Goal: Task Accomplishment & Management: Manage account settings

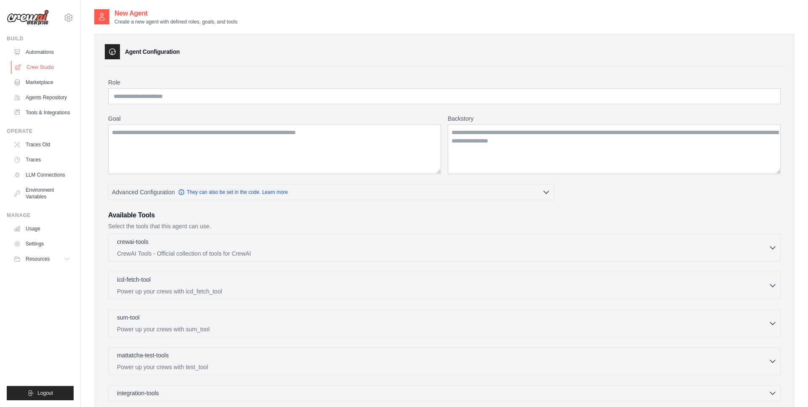
click at [40, 68] on link "Crew Studio" at bounding box center [43, 67] width 64 height 13
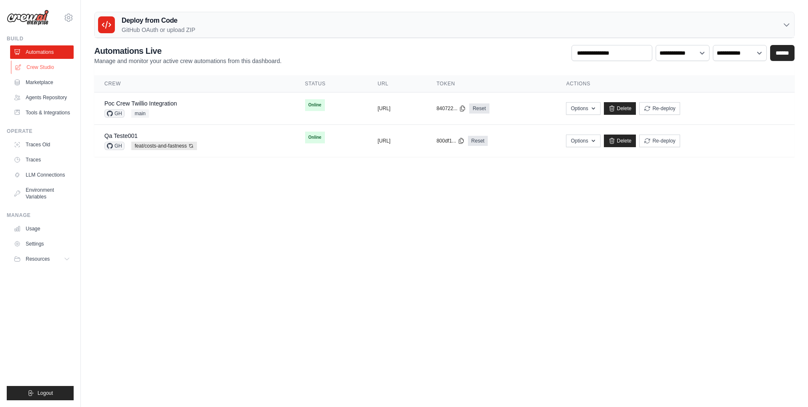
click at [52, 67] on link "Crew Studio" at bounding box center [43, 67] width 64 height 13
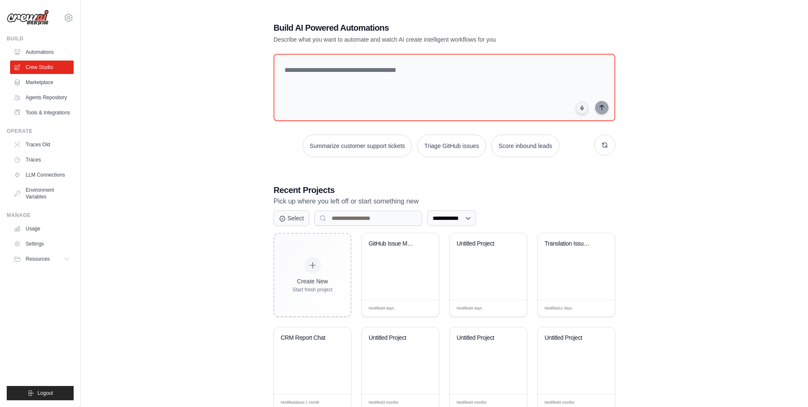
scroll to position [26, 0]
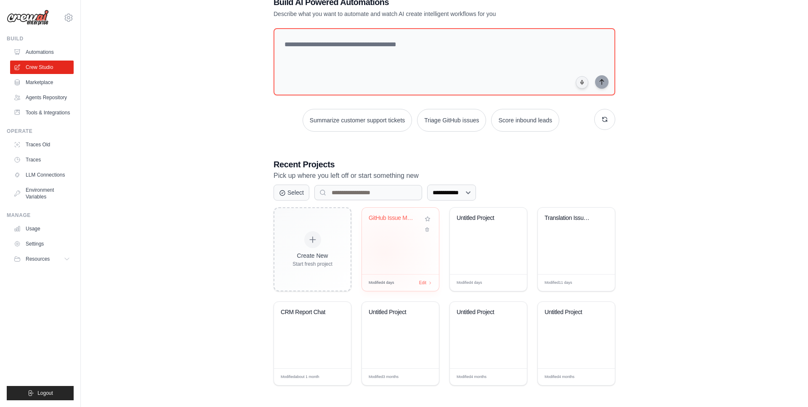
click at [385, 252] on div "GitHub Issue Management Automation" at bounding box center [400, 241] width 77 height 66
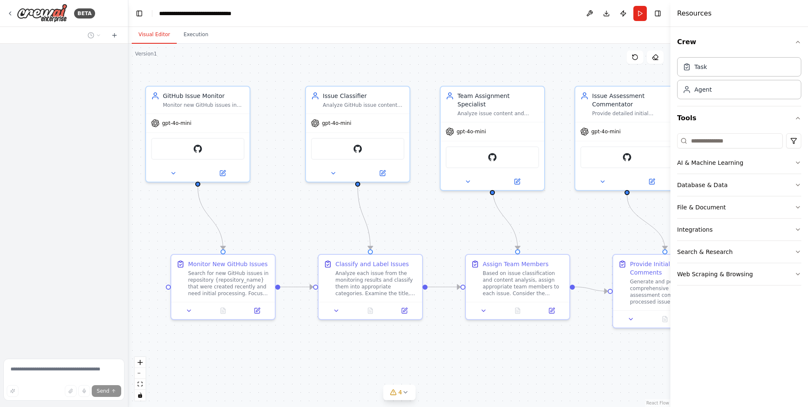
scroll to position [924, 0]
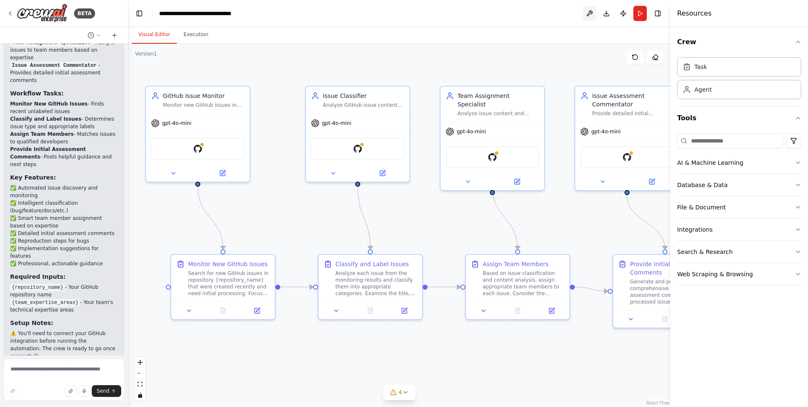
click at [587, 13] on button at bounding box center [589, 13] width 13 height 15
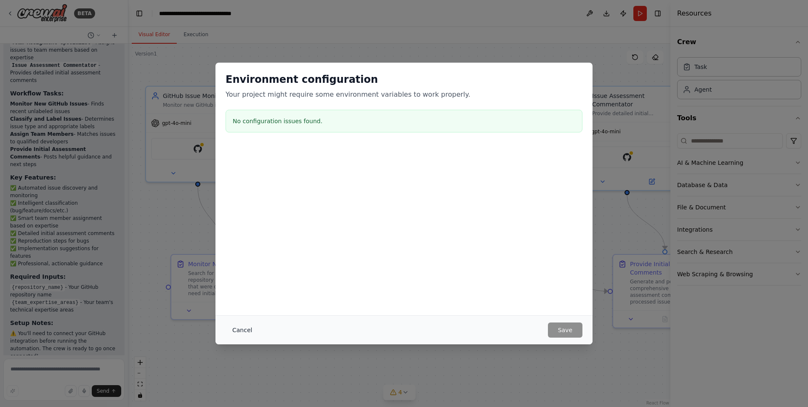
click at [241, 327] on button "Cancel" at bounding box center [242, 330] width 33 height 15
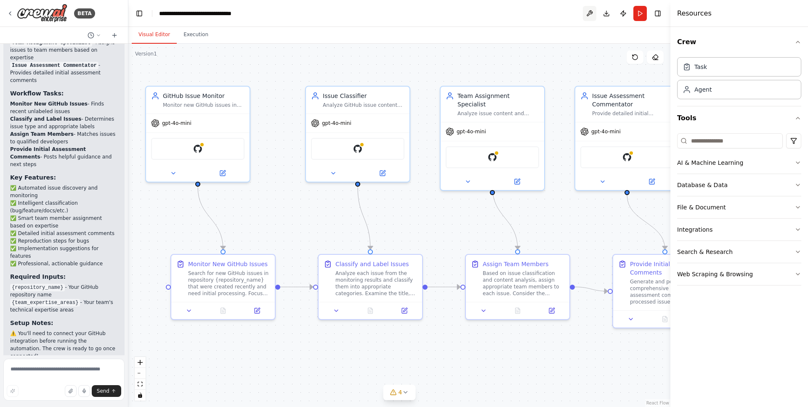
click at [590, 15] on button at bounding box center [589, 13] width 13 height 15
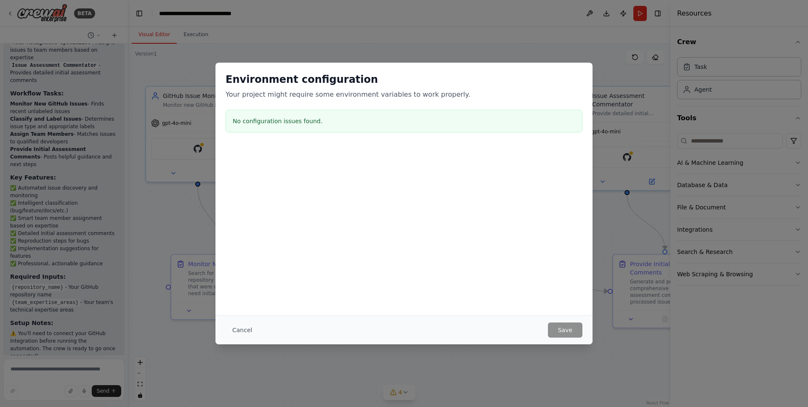
click at [281, 137] on div "Environment configuration Your project might require some environment variables…" at bounding box center [403, 104] width 377 height 83
click at [359, 215] on div at bounding box center [403, 188] width 377 height 84
click at [243, 330] on button "Cancel" at bounding box center [242, 330] width 33 height 15
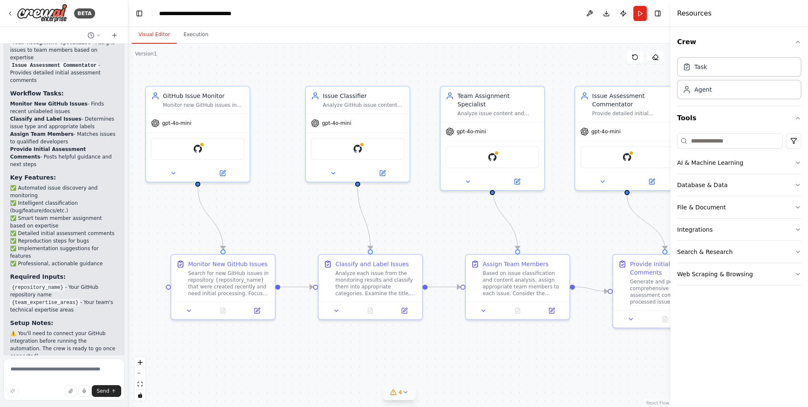
click at [403, 391] on icon at bounding box center [405, 392] width 7 height 7
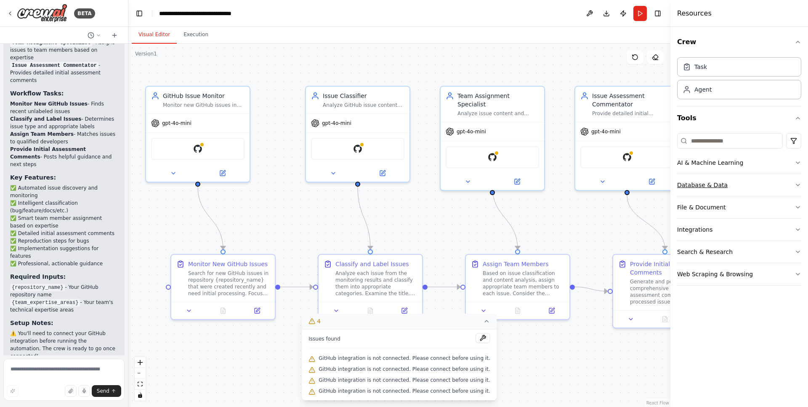
click at [716, 189] on button "Database & Data" at bounding box center [739, 185] width 124 height 22
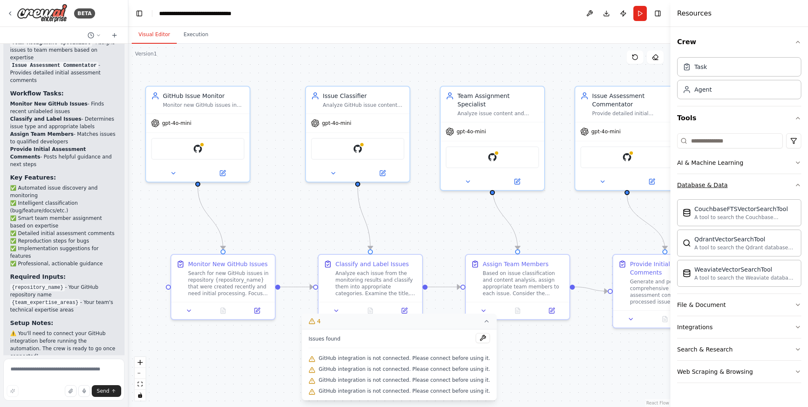
click at [720, 186] on div "Database & Data" at bounding box center [702, 185] width 50 height 8
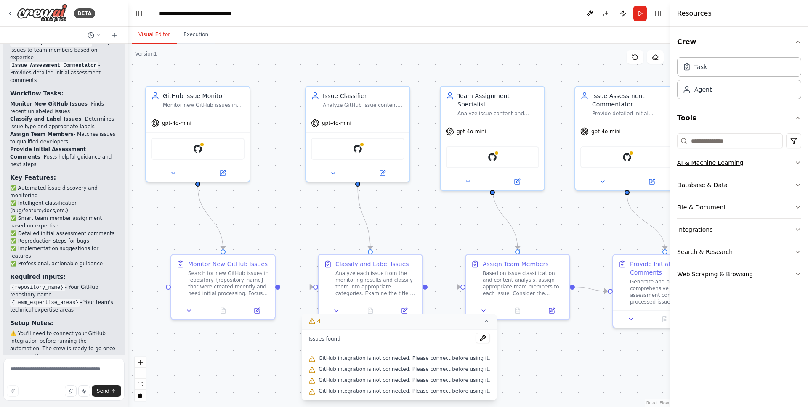
click at [723, 160] on div "AI & Machine Learning" at bounding box center [710, 163] width 66 height 8
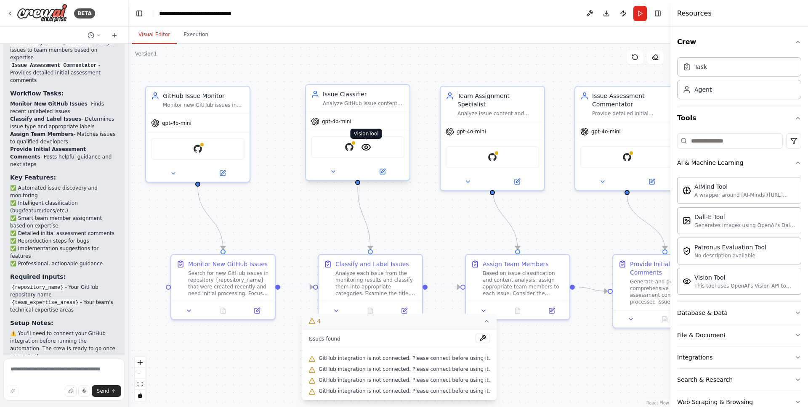
click at [369, 149] on img at bounding box center [366, 147] width 10 height 10
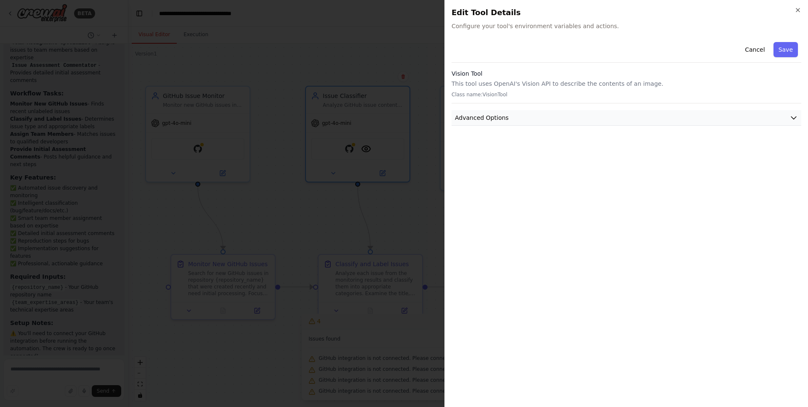
click at [559, 125] on button "Advanced Options" at bounding box center [627, 118] width 350 height 16
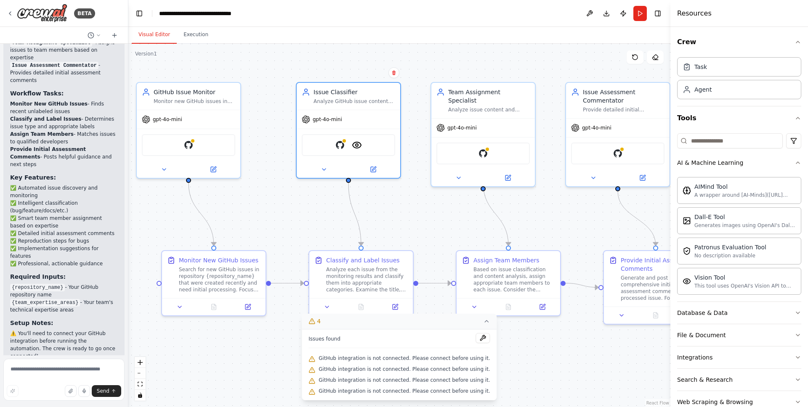
drag, startPoint x: 291, startPoint y: 222, endPoint x: 268, endPoint y: 226, distance: 23.5
click at [268, 226] on div ".deletable-edge-delete-btn { width: 20px; height: 20px; border: 0px solid #ffff…" at bounding box center [399, 226] width 542 height 364
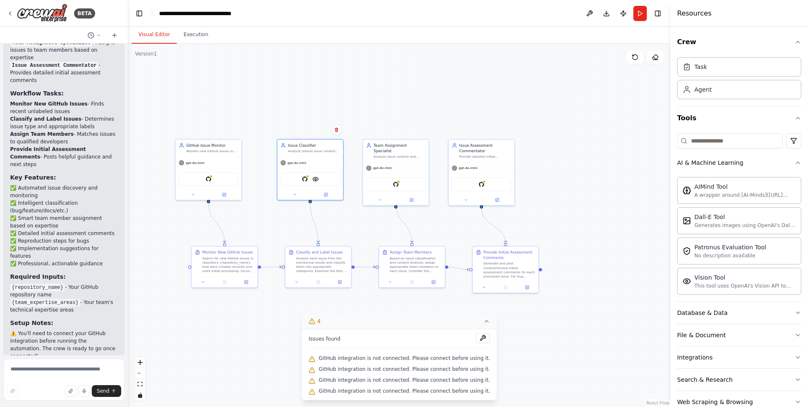
click at [513, 322] on div ".deletable-edge-delete-btn { width: 20px; height: 20px; border: 0px solid #ffff…" at bounding box center [399, 226] width 542 height 364
click at [487, 323] on button "4" at bounding box center [399, 322] width 195 height 16
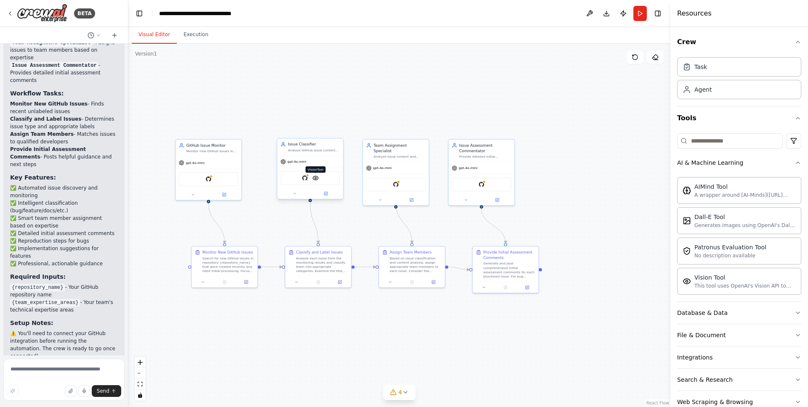
click at [316, 181] on img at bounding box center [315, 178] width 6 height 6
click at [317, 180] on img at bounding box center [315, 178] width 6 height 6
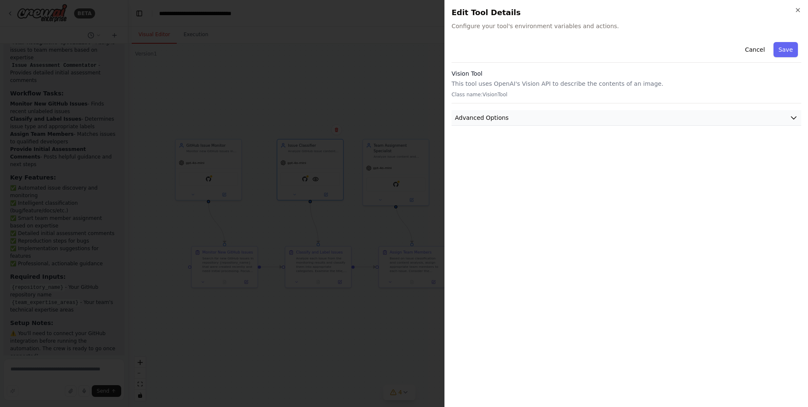
click at [506, 117] on button "Advanced Options" at bounding box center [627, 118] width 350 height 16
drag, startPoint x: 454, startPoint y: 136, endPoint x: 507, endPoint y: 135, distance: 53.9
click at [507, 135] on label "Environment Variables" at bounding box center [626, 136] width 346 height 7
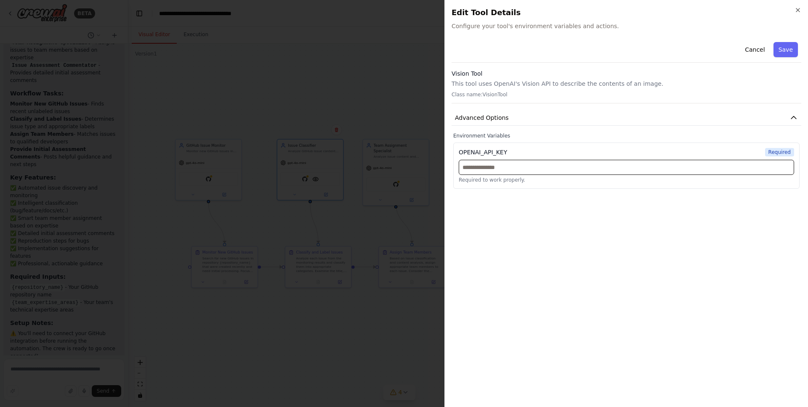
click at [478, 165] on input "text" at bounding box center [626, 167] width 335 height 15
type input "**********"
click at [778, 58] on div "Cancel Save" at bounding box center [627, 51] width 350 height 24
click at [785, 48] on button "Save" at bounding box center [785, 49] width 24 height 15
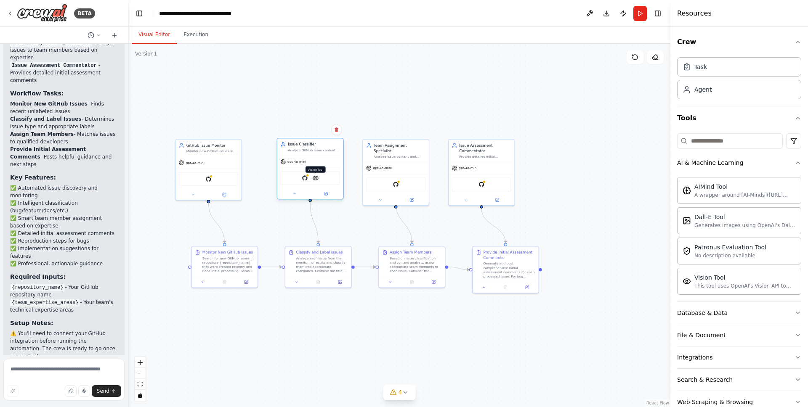
click at [318, 181] on img at bounding box center [315, 178] width 6 height 6
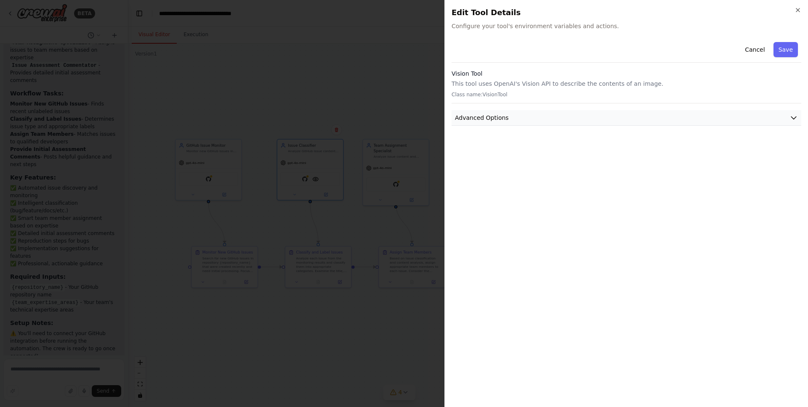
click at [585, 121] on button "Advanced Options" at bounding box center [627, 118] width 350 height 16
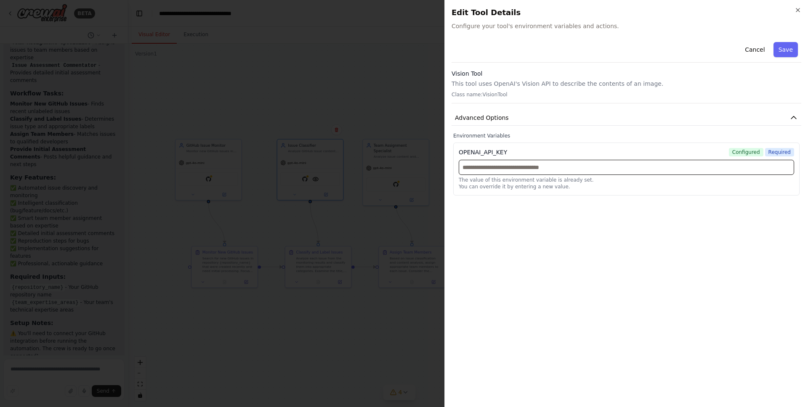
click at [479, 167] on input "text" at bounding box center [626, 167] width 335 height 15
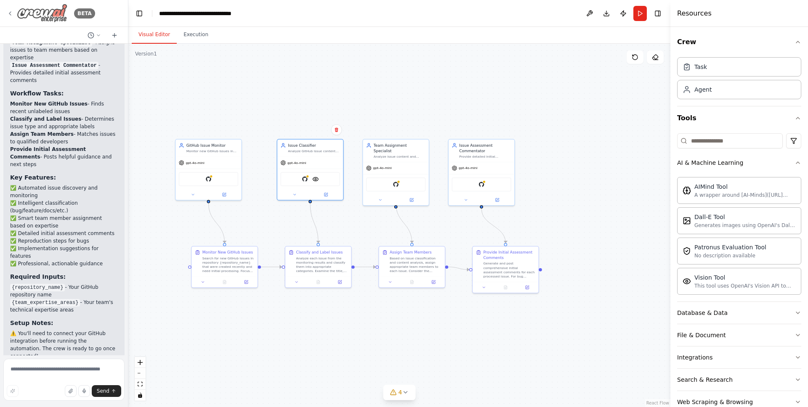
click at [8, 12] on icon at bounding box center [10, 13] width 7 height 7
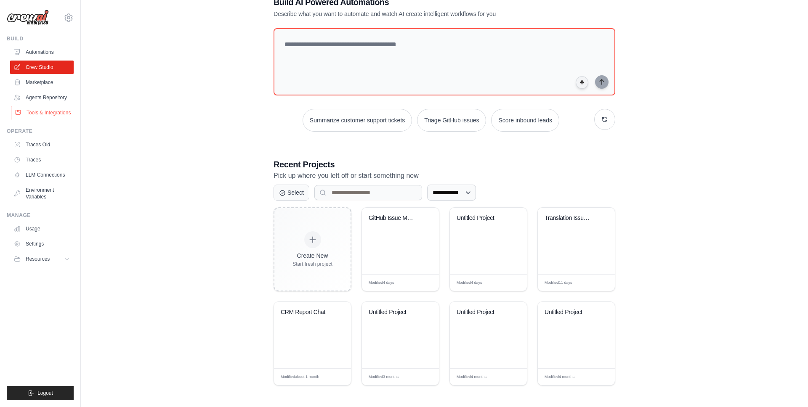
click at [45, 115] on link "Tools & Integrations" at bounding box center [43, 112] width 64 height 13
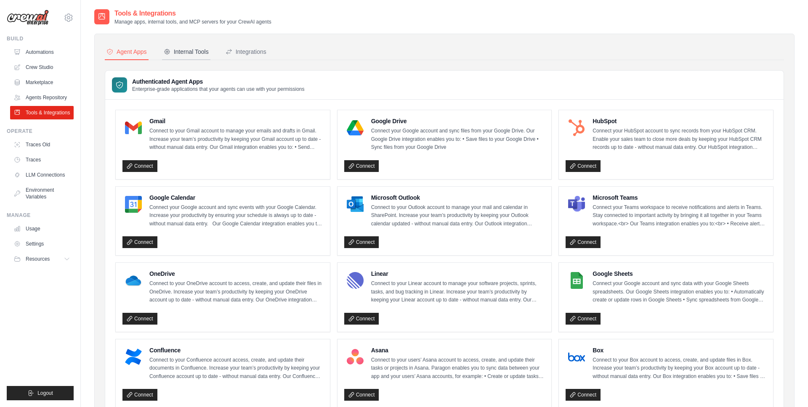
click at [196, 52] on div "Internal Tools" at bounding box center [186, 52] width 45 height 8
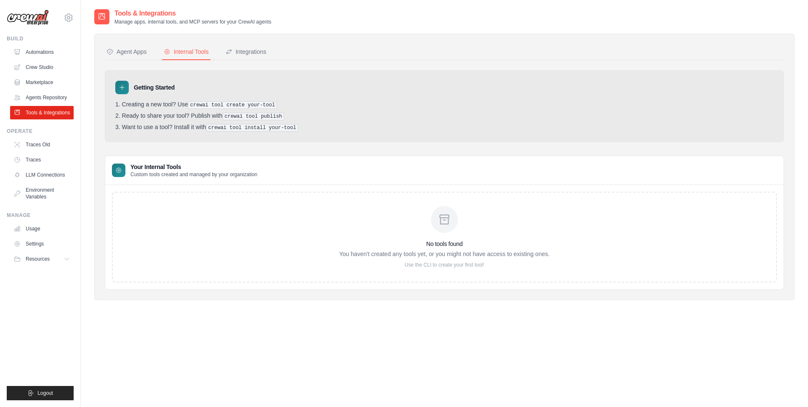
click at [181, 224] on div "No tools found You haven't created any tools yet, or you might not have access …" at bounding box center [444, 237] width 665 height 91
click at [433, 234] on div "No tools found You haven't created any tools yet, or you might not have access …" at bounding box center [444, 237] width 210 height 62
drag, startPoint x: 404, startPoint y: 264, endPoint x: 502, endPoint y: 264, distance: 97.2
click at [502, 264] on p "Use the CLI to create your first tool!" at bounding box center [444, 265] width 210 height 7
click at [428, 263] on p "Use the CLI to create your first tool!" at bounding box center [444, 265] width 210 height 7
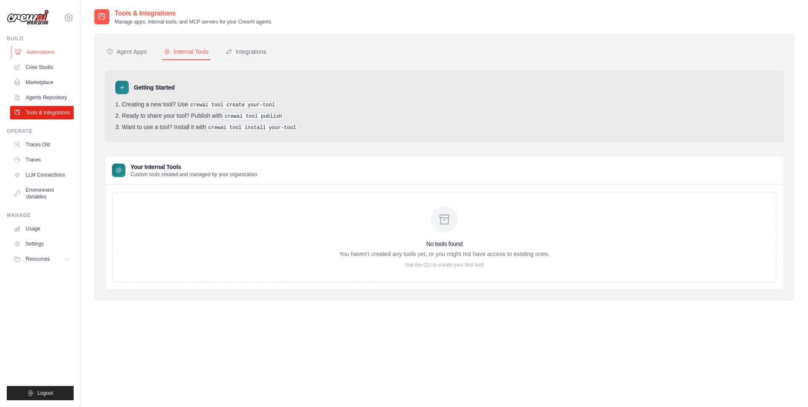
click at [36, 53] on link "Automations" at bounding box center [43, 51] width 64 height 13
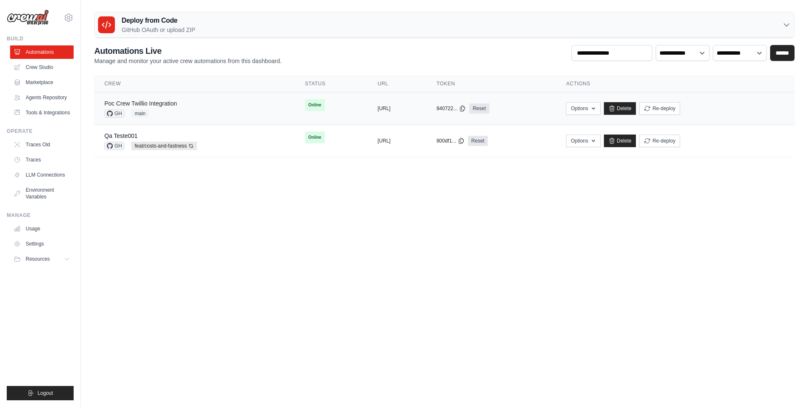
click at [169, 105] on link "Poc Crew Twillio Integration" at bounding box center [140, 103] width 72 height 7
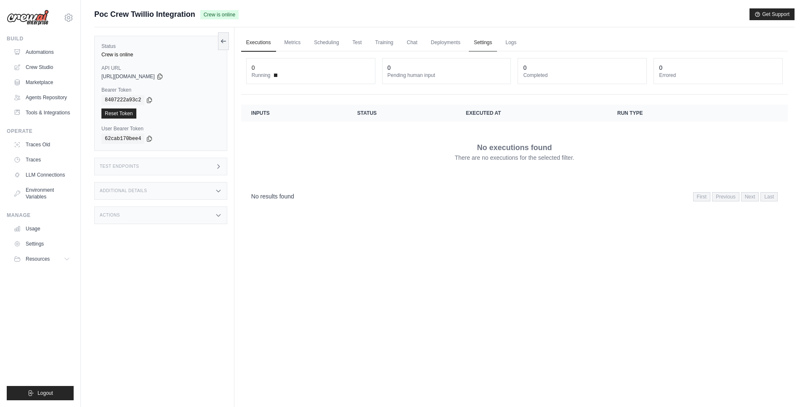
click at [484, 45] on link "Settings" at bounding box center [483, 43] width 28 height 18
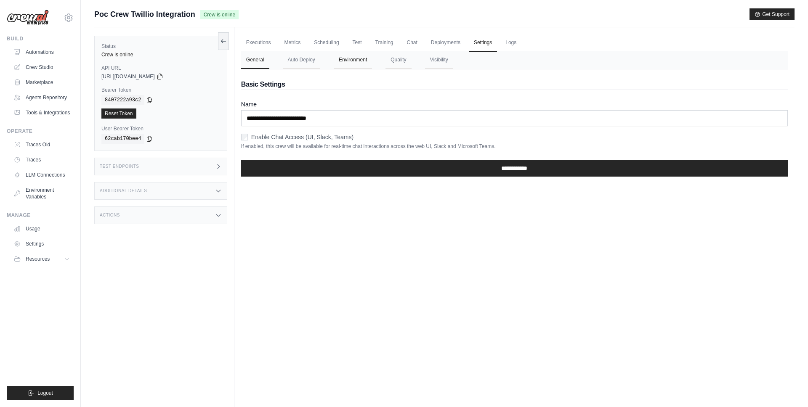
click at [361, 58] on button "Environment" at bounding box center [353, 60] width 38 height 18
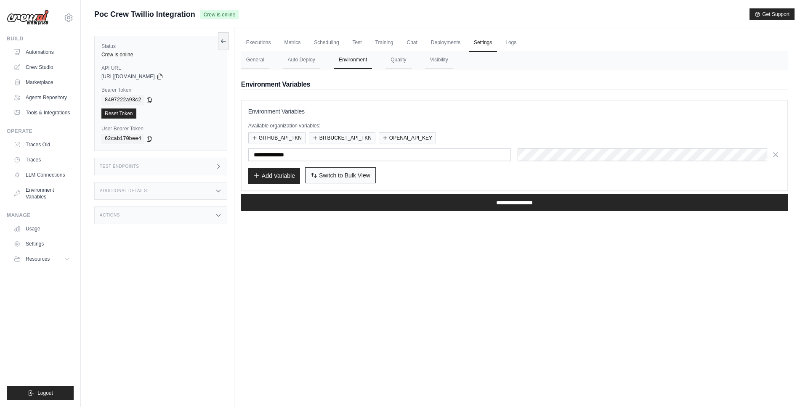
click at [335, 178] on span "Switch to Bulk View" at bounding box center [344, 175] width 51 height 8
type textarea "**********"
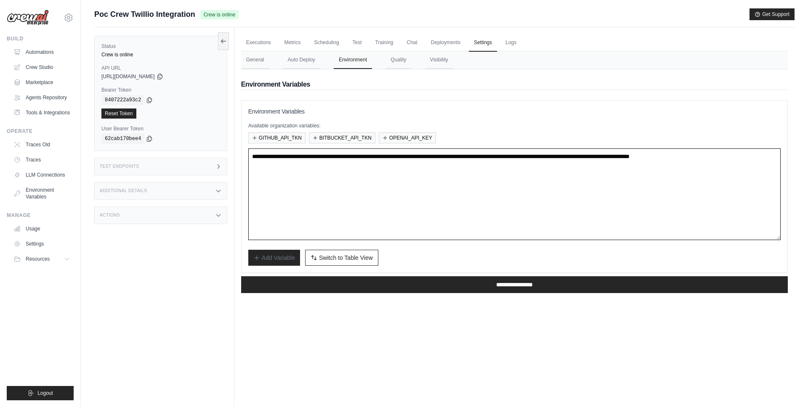
click at [292, 157] on textarea "**********" at bounding box center [514, 195] width 532 height 92
click at [266, 157] on textarea "**********" at bounding box center [514, 195] width 532 height 92
drag, startPoint x: 306, startPoint y: 159, endPoint x: 642, endPoint y: 174, distance: 336.5
click at [642, 174] on textarea "**********" at bounding box center [514, 195] width 532 height 92
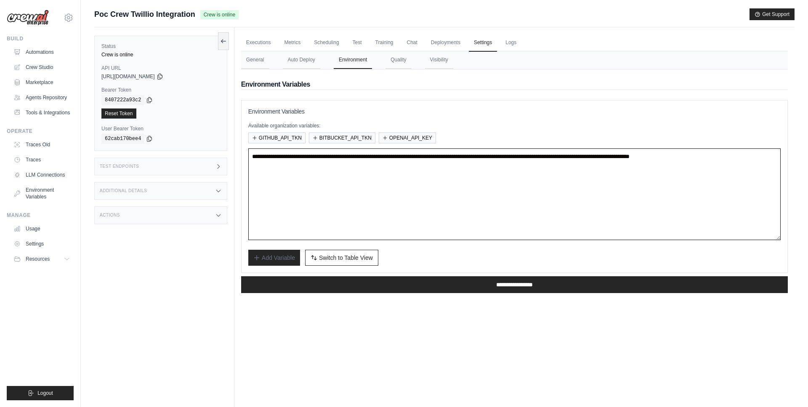
click at [642, 174] on textarea "**********" at bounding box center [514, 195] width 532 height 92
click at [278, 157] on textarea "**********" at bounding box center [514, 195] width 532 height 92
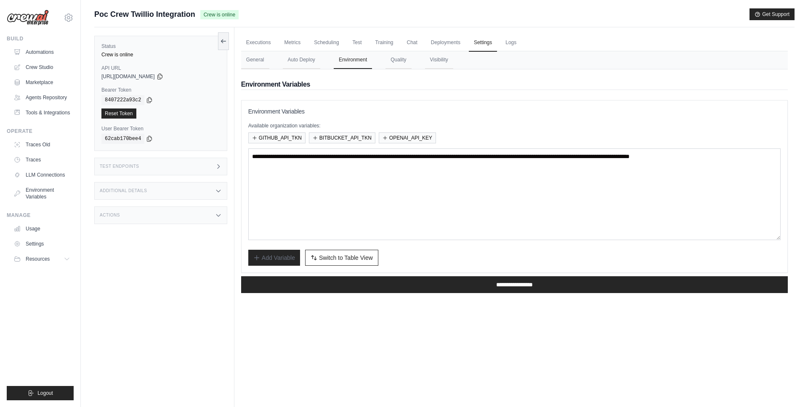
click at [215, 169] on icon at bounding box center [218, 166] width 7 height 7
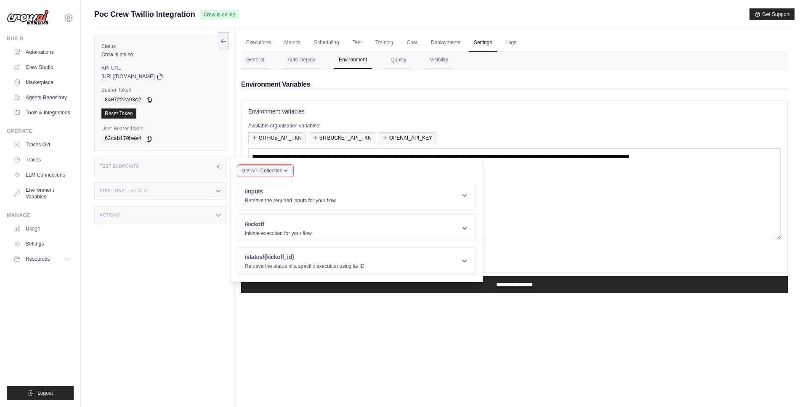
click at [286, 173] on icon "button" at bounding box center [285, 170] width 7 height 7
click at [276, 194] on div "Postman API Collection" at bounding box center [284, 193] width 81 height 13
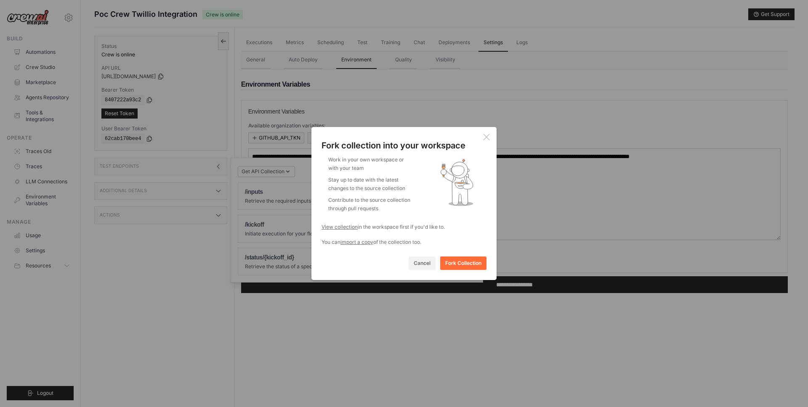
click at [485, 137] on icon at bounding box center [486, 137] width 7 height 7
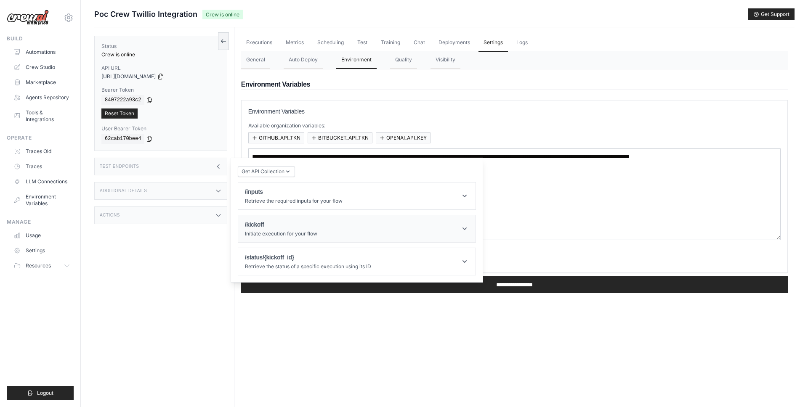
click at [288, 233] on p "Initiate execution for your flow" at bounding box center [281, 234] width 72 height 7
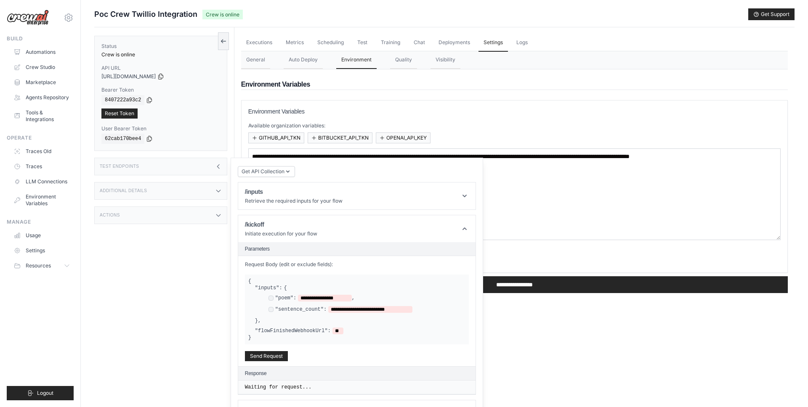
click at [285, 298] on label ""poem":" at bounding box center [285, 298] width 21 height 7
click at [308, 298] on span "**********" at bounding box center [325, 298] width 54 height 7
click at [219, 166] on icon at bounding box center [218, 166] width 7 height 7
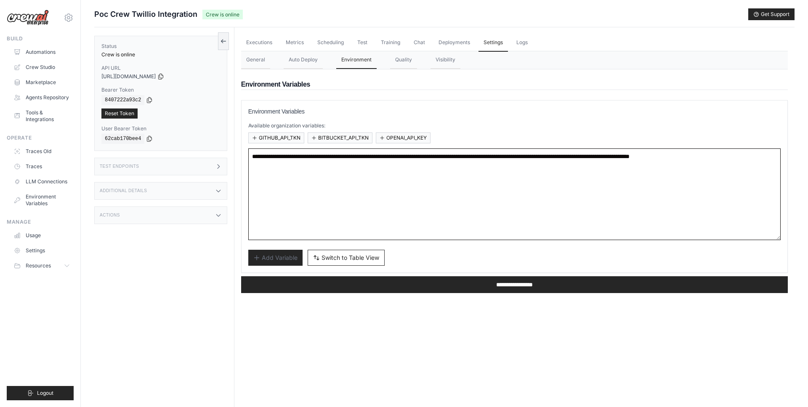
click at [377, 183] on textarea "**********" at bounding box center [514, 195] width 532 height 92
click at [325, 209] on textarea "**********" at bounding box center [514, 195] width 532 height 92
click at [634, 169] on textarea "**********" at bounding box center [514, 195] width 532 height 92
click at [692, 172] on textarea "**********" at bounding box center [514, 195] width 532 height 92
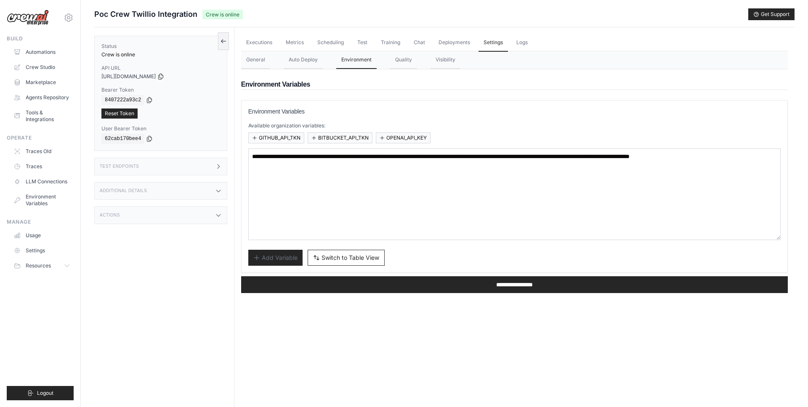
click at [73, 21] on icon at bounding box center [69, 18] width 10 height 10
click at [220, 37] on icon at bounding box center [223, 40] width 7 height 7
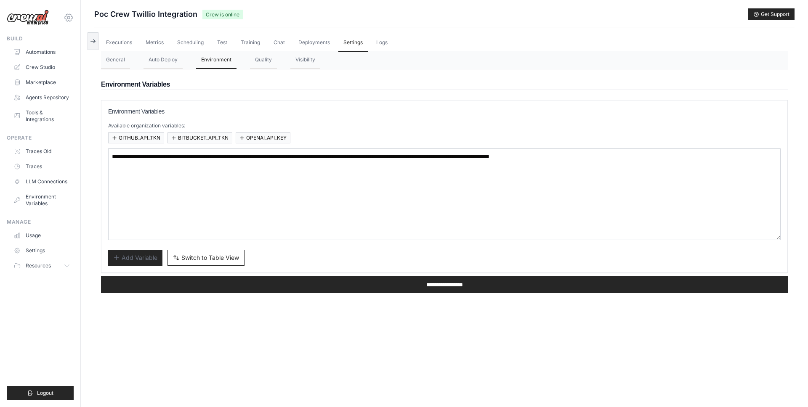
click at [69, 13] on icon at bounding box center [69, 18] width 10 height 10
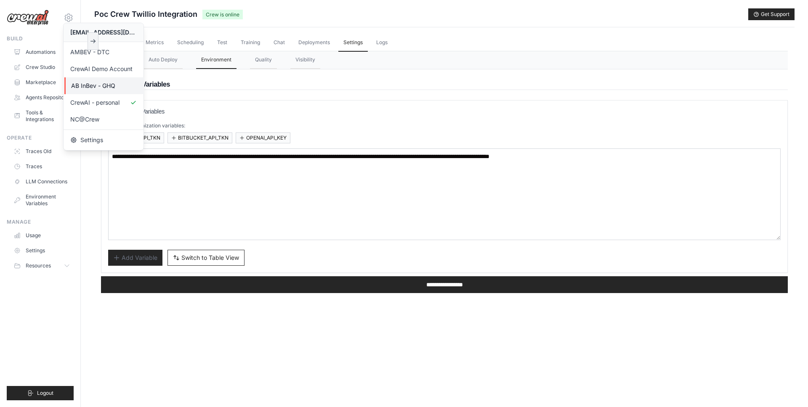
click at [110, 87] on span "AB InBev - GHQ" at bounding box center [104, 86] width 66 height 8
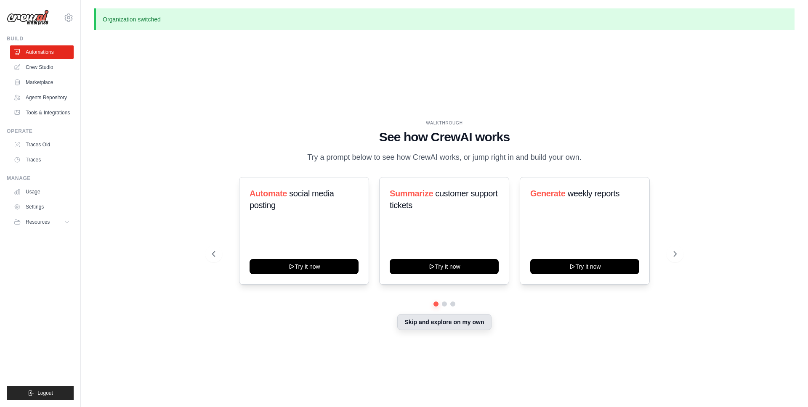
click at [463, 323] on button "Skip and explore on my own" at bounding box center [444, 322] width 94 height 16
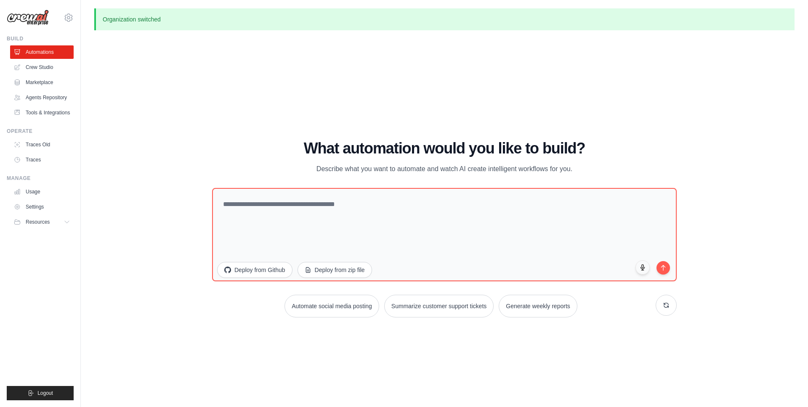
click at [444, 101] on div "WALKTHROUGH See how [PERSON_NAME] works Try a prompt below to see how [PERSON_N…" at bounding box center [444, 232] width 700 height 391
